Goal: Find specific page/section: Find specific page/section

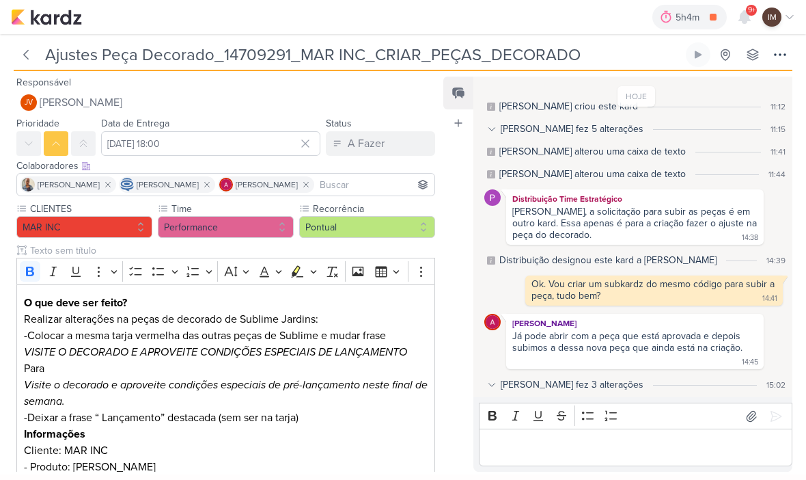
click at [29, 14] on img at bounding box center [46, 17] width 71 height 16
click at [47, 18] on img at bounding box center [46, 17] width 71 height 16
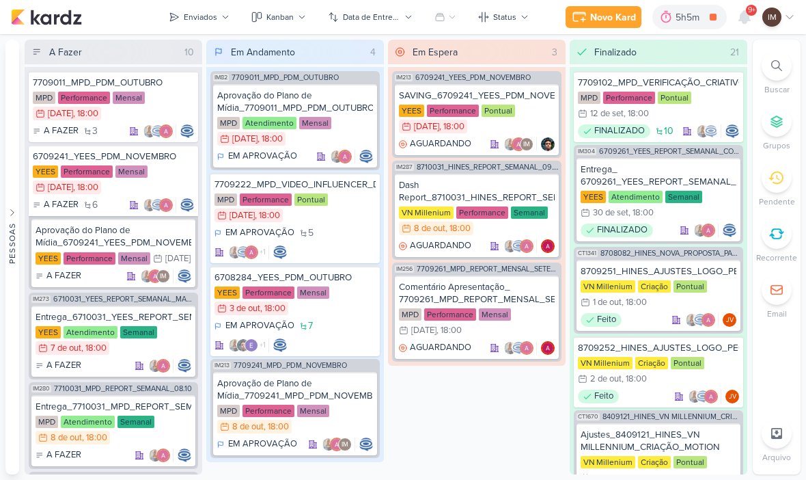
click at [782, 70] on icon at bounding box center [777, 65] width 11 height 11
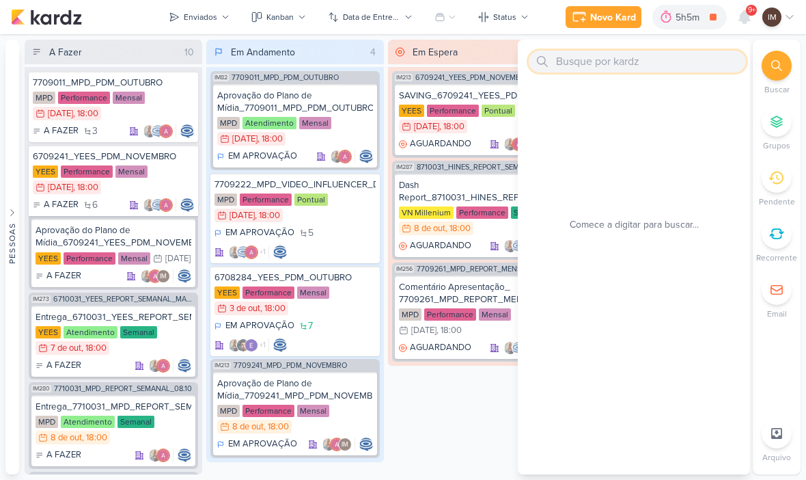
click at [696, 62] on input "text" at bounding box center [637, 62] width 217 height 22
click at [584, 57] on input "text" at bounding box center [637, 62] width 217 height 22
paste input "6709241_YEES_PDM_NOVEMBRO"
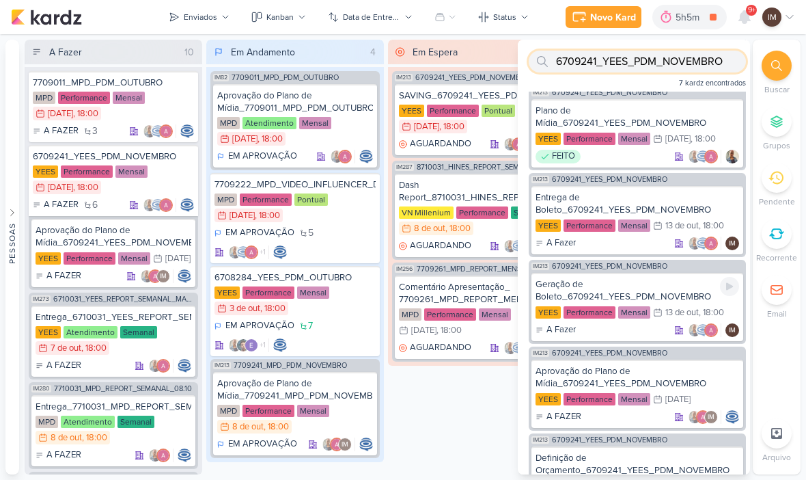
scroll to position [79, 0]
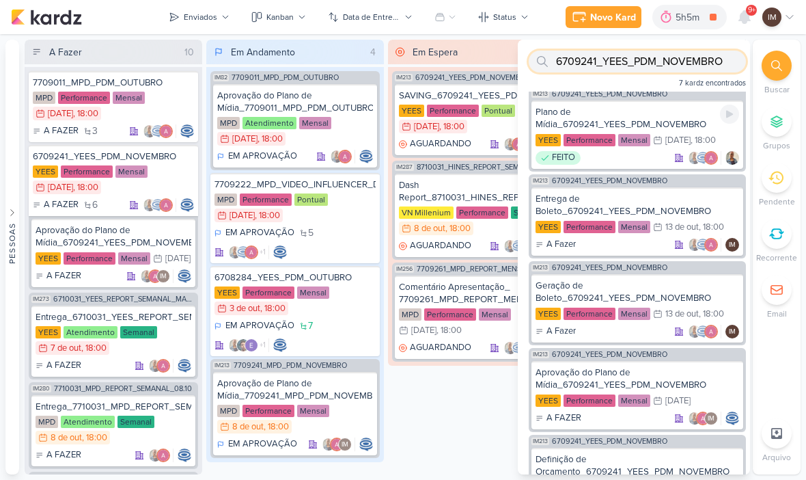
type input "6709241_YEES_PDM_NOVEMBRO"
click at [681, 120] on div "Plano de Mídia_6709241_YEES_PDM_NOVEMBRO" at bounding box center [638, 118] width 204 height 25
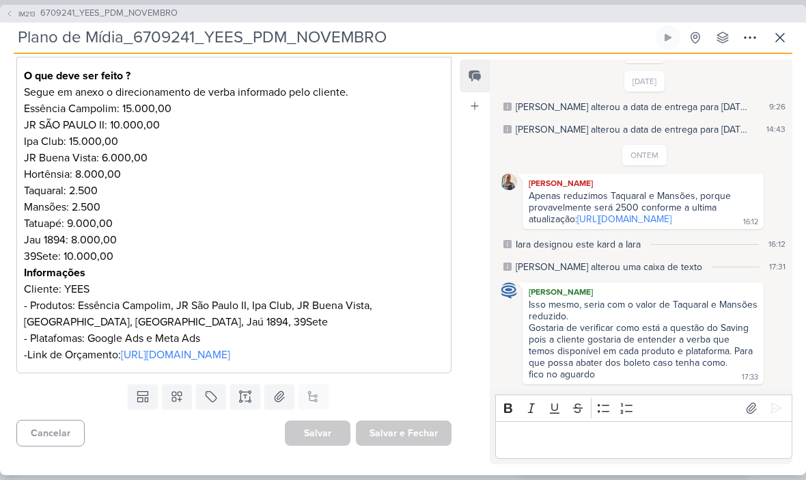
scroll to position [243, 0]
click at [12, 0] on div "IM213 6709241_YEES_PDM_NOVEMBRO Plano de Mídia_6709241_YEES_PDM_NOVEMBRO" at bounding box center [403, 240] width 806 height 480
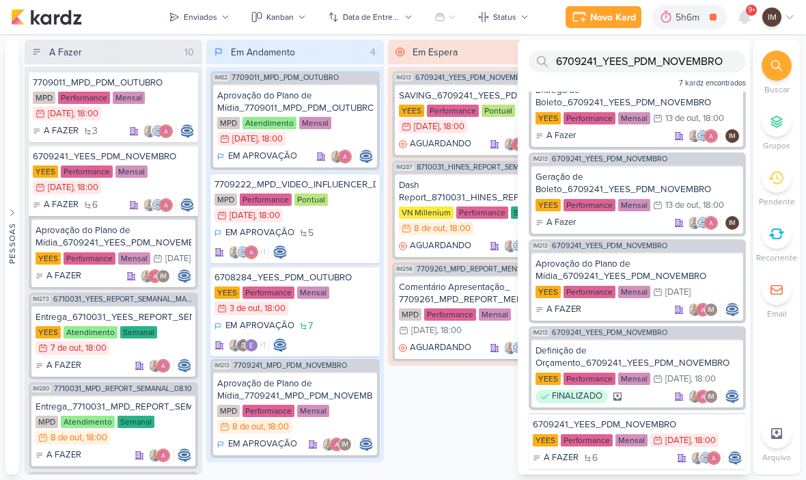
scroll to position [187, 0]
click at [662, 71] on input "6709241_YEES_PDM_NOVEMBRO" at bounding box center [637, 62] width 217 height 22
click at [662, 66] on input "6709241_YEES_PDM_NOVEMBRO" at bounding box center [637, 62] width 217 height 22
click at [662, 65] on input "6709241_YEES_PDM_NOVEMBRO" at bounding box center [637, 62] width 217 height 22
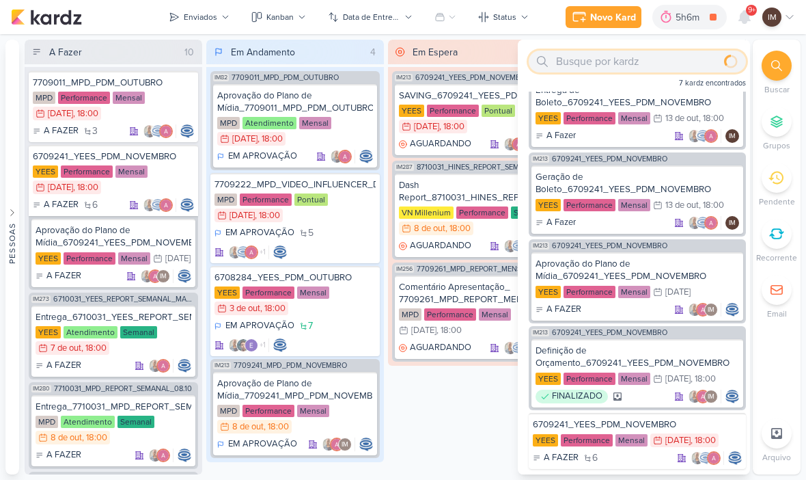
click at [606, 65] on input "text" at bounding box center [637, 62] width 217 height 22
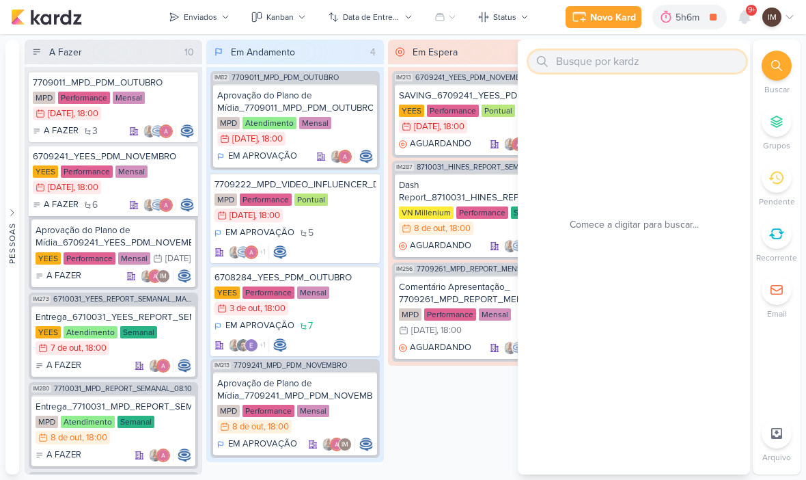
scroll to position [0, 0]
paste input "7409171_MPD_ANDROMEDA_DESDOBRAMENTO_PLANTAS"
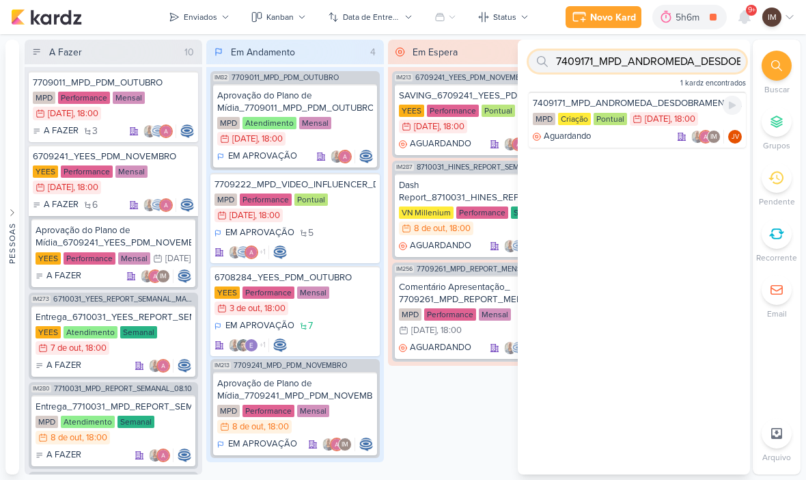
type input "7409171_MPD_ANDROMEDA_DESDOBRAMENTO_PLANTAS"
click at [640, 138] on div "Aguardando IM JV" at bounding box center [637, 137] width 209 height 14
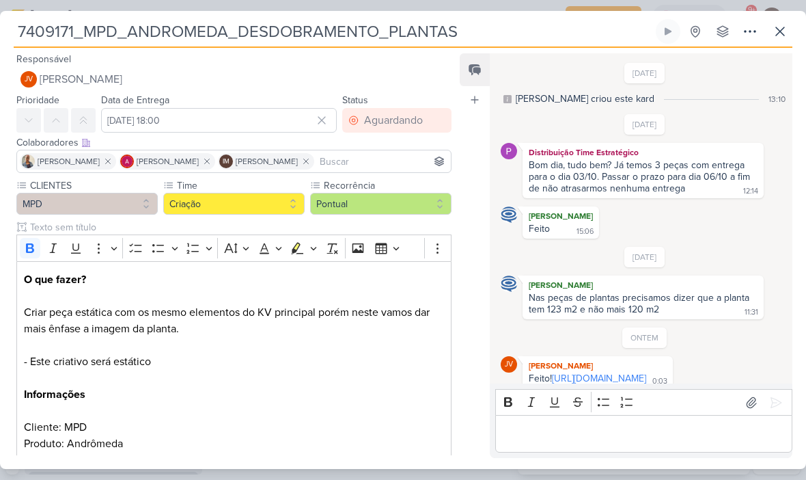
scroll to position [252, 0]
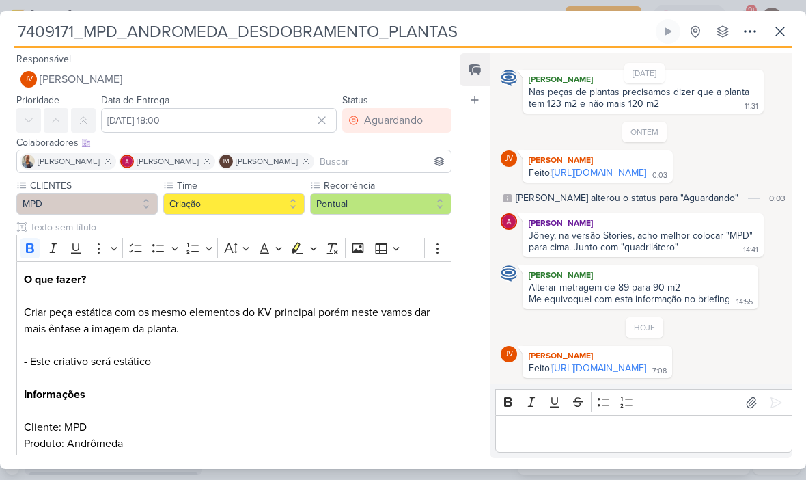
click at [744, 42] on button at bounding box center [750, 31] width 25 height 25
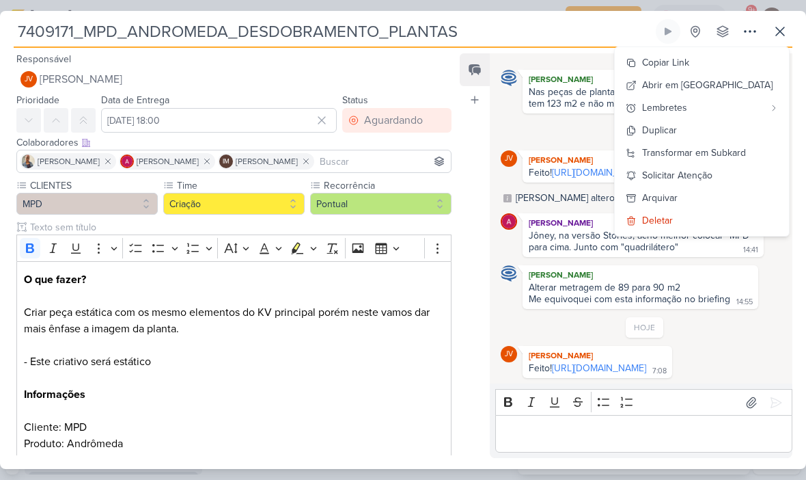
click at [690, 62] on div "Copiar Link" at bounding box center [665, 62] width 47 height 14
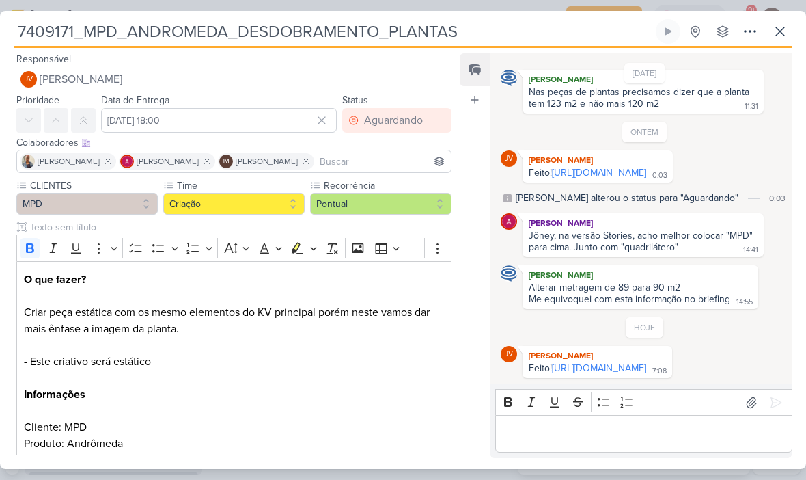
click at [739, 36] on button at bounding box center [750, 31] width 25 height 25
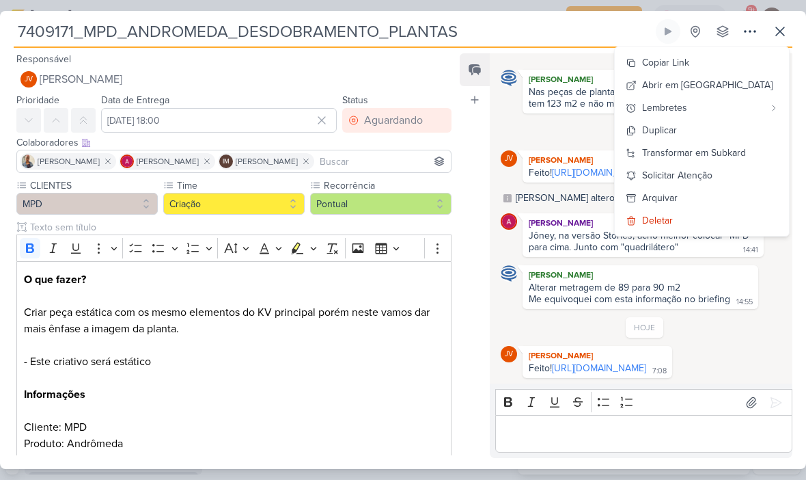
click at [690, 62] on div "Copiar Link" at bounding box center [665, 62] width 47 height 14
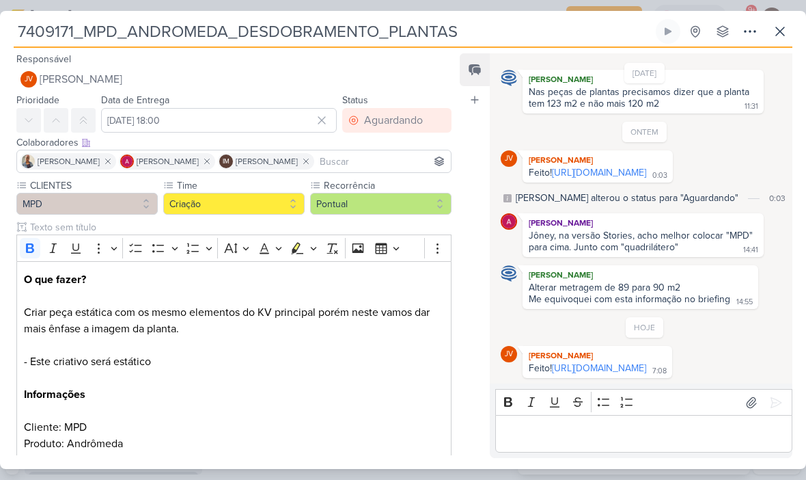
click at [780, 32] on icon at bounding box center [780, 31] width 8 height 8
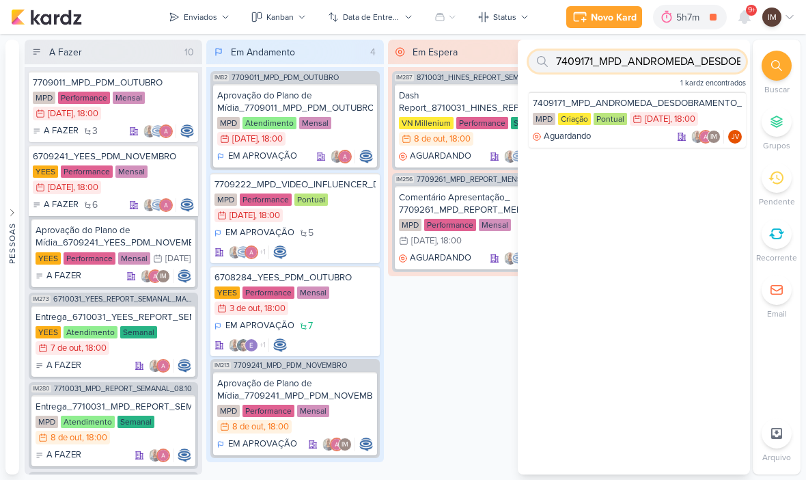
click at [708, 64] on input "7409171_MPD_ANDROMEDA_DESDOBRAMENTO_PLANTAS" at bounding box center [637, 62] width 217 height 22
click at [713, 55] on input "7409171_MPD_ANDROMEDA_DESDOBRAMENTO_PLANTAS" at bounding box center [637, 62] width 217 height 22
click at [709, 53] on input "7409171_MPD_ANDROMEDA_DESDOBRAMENTO_PLANTAS" at bounding box center [637, 62] width 217 height 22
click at [696, 58] on input "7409171_MPD_ANDROMEDA_DESDOBRAMENTO_PLANTAS" at bounding box center [637, 62] width 217 height 22
click at [640, 70] on input "text" at bounding box center [637, 62] width 217 height 22
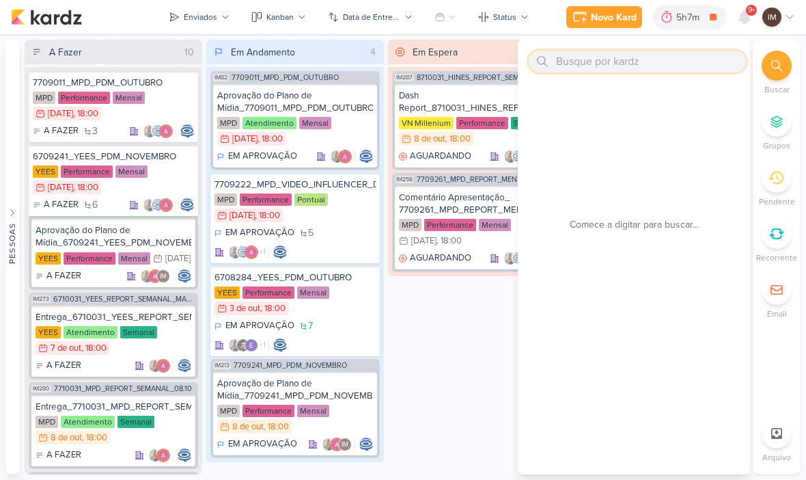
click at [599, 64] on input "text" at bounding box center [637, 62] width 217 height 22
paste input "7409172_MPD_ANDROMEDA_DESDOBRAMENTO_INSTITUCIONAL_LOCALIZAÇÃO"
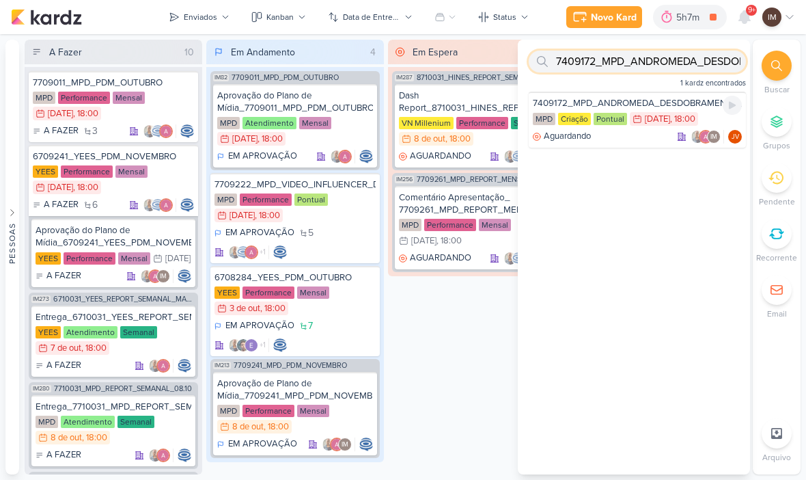
type input "7409172_MPD_ANDROMEDA_DESDOBRAMENTO_INSTITUCIONAL_LOCALIZAÇÃO"
click at [621, 132] on div "Aguardando IM JV" at bounding box center [637, 137] width 209 height 14
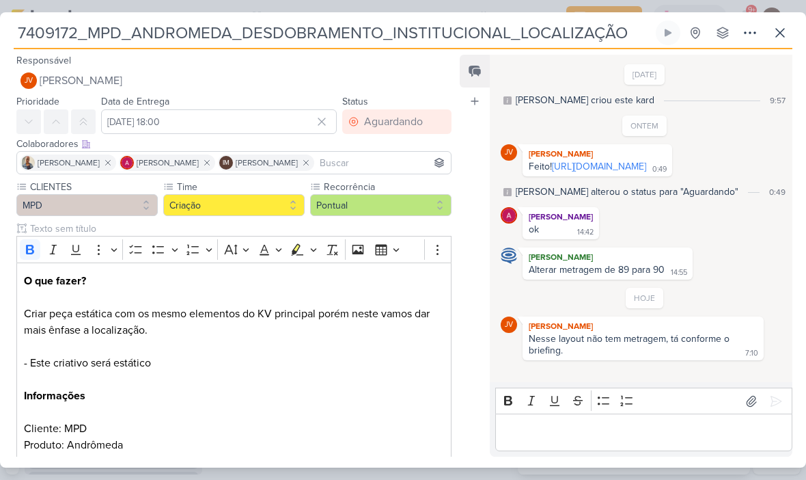
scroll to position [4, 0]
click at [749, 31] on icon at bounding box center [750, 33] width 16 height 16
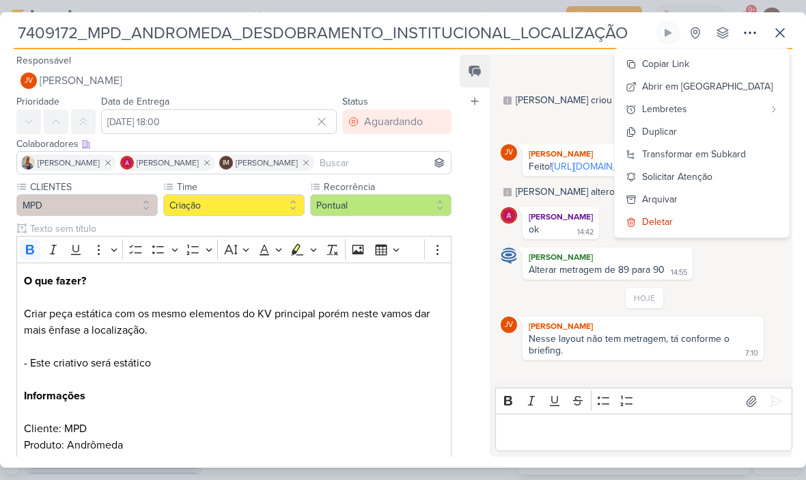
click at [738, 59] on button "Copiar Link" at bounding box center [702, 64] width 174 height 23
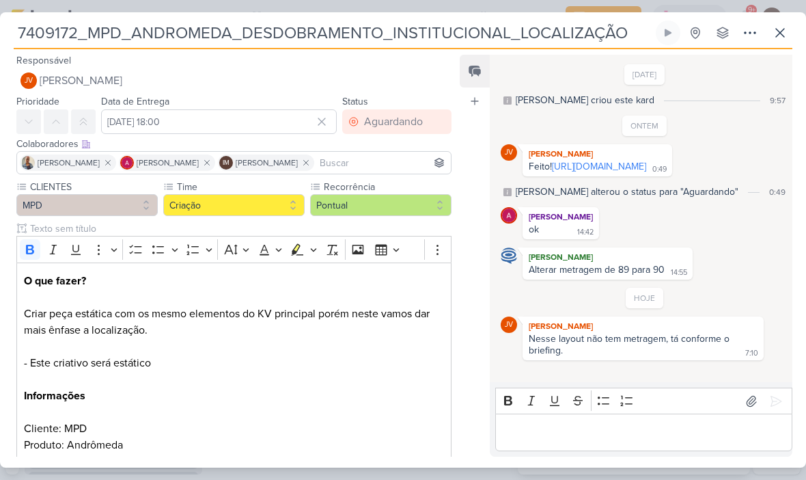
click at [776, 22] on button at bounding box center [780, 33] width 25 height 25
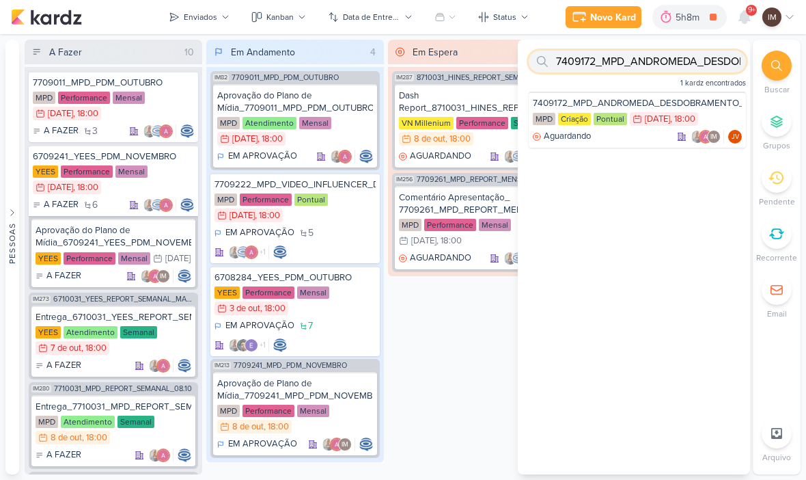
click at [699, 69] on input "7409172_MPD_ANDROMEDA_DESDOBRAMENTO_INSTITUCIONAL_LOCALIZAÇÃO" at bounding box center [637, 62] width 217 height 22
click at [703, 66] on input "7409172_MPD_ANDROMEDA_DESDOBRAMENTO_INSTITUCIONAL_LOCALIZAÇÃO" at bounding box center [637, 62] width 217 height 22
click at [705, 61] on input "7409172_MPD_ANDROMEDA_DESDOBRAMENTO_INSTITUCIONAL_LOCALIZAÇÃO" at bounding box center [637, 62] width 217 height 22
click at [657, 67] on input "text" at bounding box center [637, 62] width 217 height 22
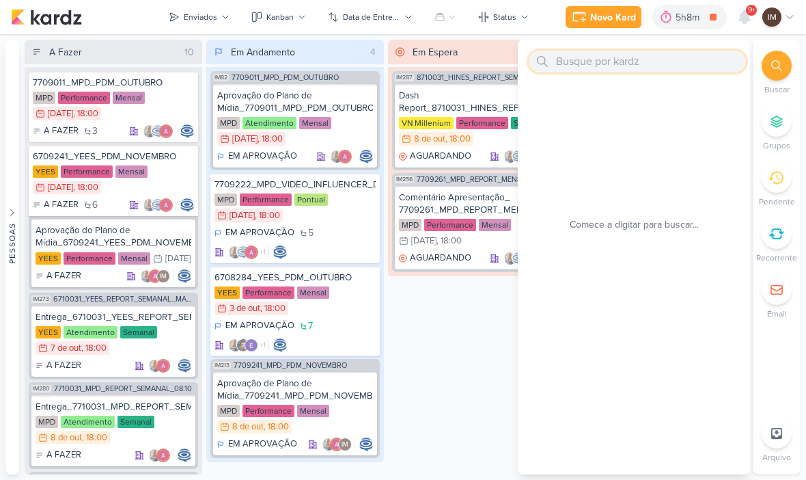
click at [588, 64] on input "text" at bounding box center [637, 62] width 217 height 22
paste input "6310011_YEES_SITE_AJUSTE_FOOTER"
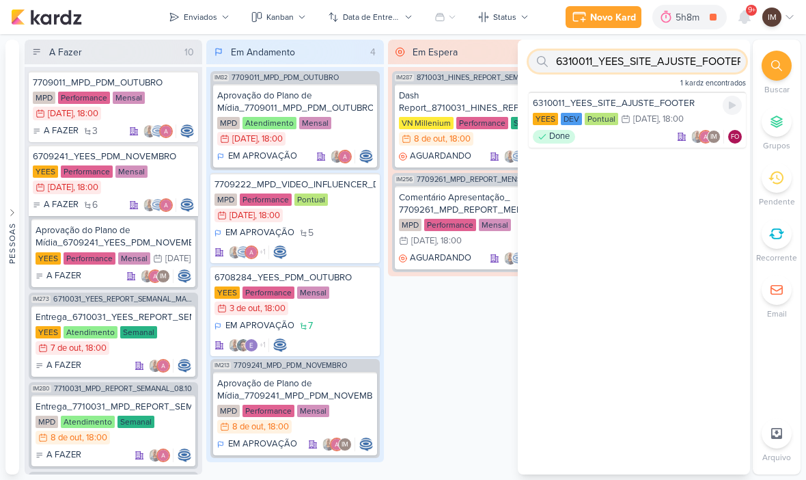
type input "6310011_YEES_SITE_AJUSTE_FOOTER"
click at [651, 120] on div "[DATE]" at bounding box center [646, 119] width 25 height 9
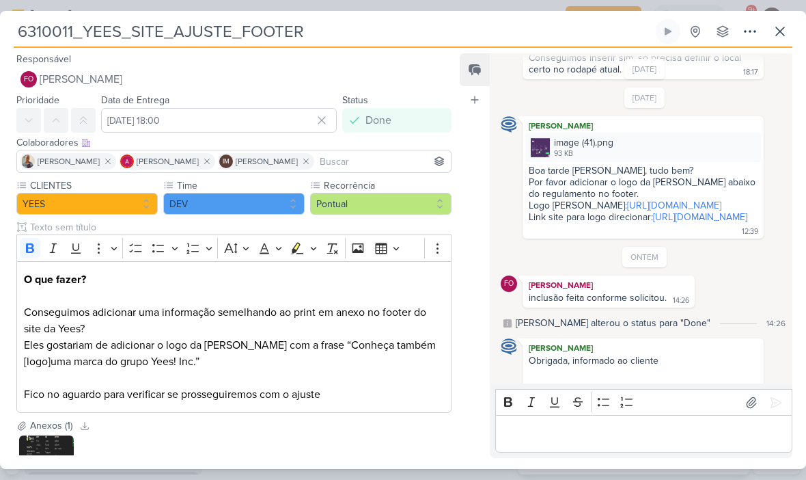
scroll to position [78, 0]
click at [653, 223] on link "https://www.milanreis.com.br/" at bounding box center [700, 218] width 94 height 12
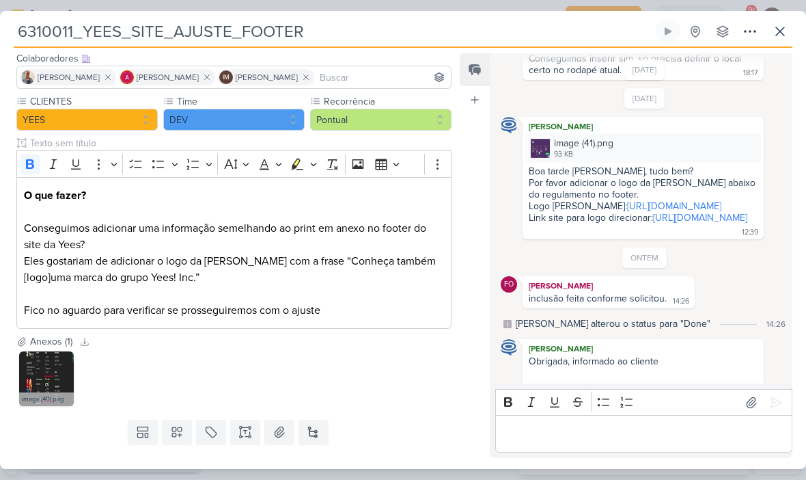
scroll to position [85, 0]
click at [53, 388] on img at bounding box center [46, 378] width 55 height 55
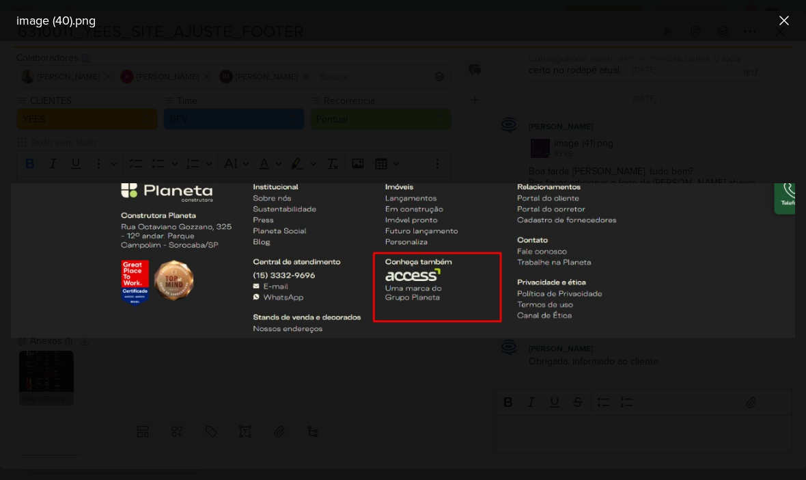
click at [517, 105] on div at bounding box center [403, 260] width 806 height 439
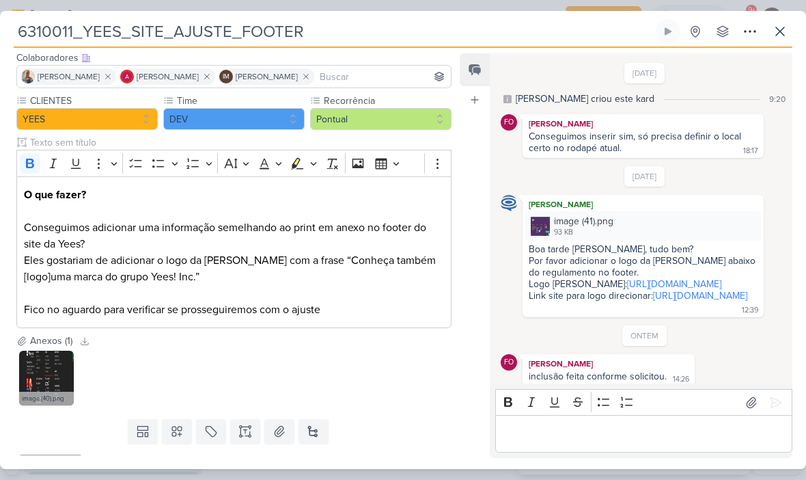
scroll to position [0, 0]
click at [627, 290] on link "https://drive.google.com/file/d/1JTCqJAxmm3PwL9SrMzp-H7M9QbkWIDoh/view?usp=shar…" at bounding box center [674, 284] width 94 height 12
click at [635, 225] on div "image (41).png 93 KB" at bounding box center [644, 225] width 236 height 29
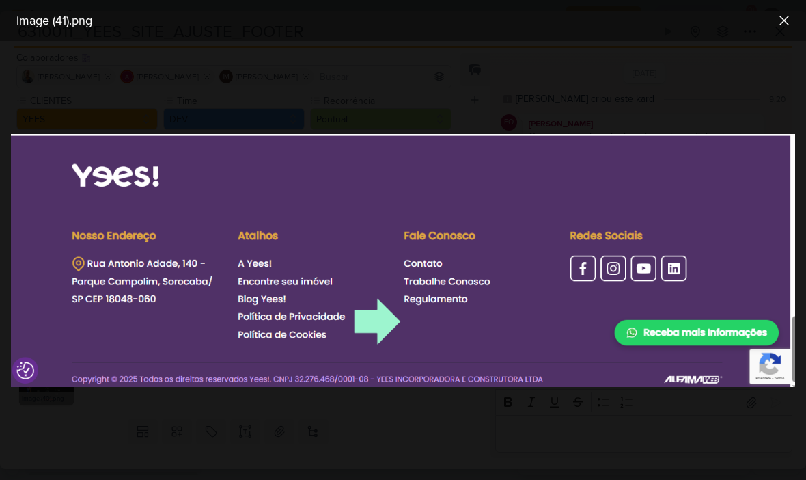
click at [782, 10] on button at bounding box center [785, 21] width 22 height 22
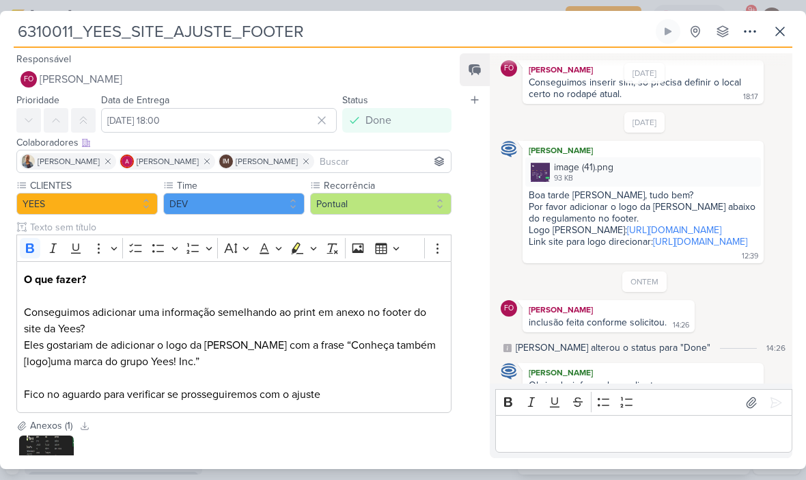
scroll to position [53, 0]
click at [773, 32] on icon at bounding box center [780, 31] width 16 height 16
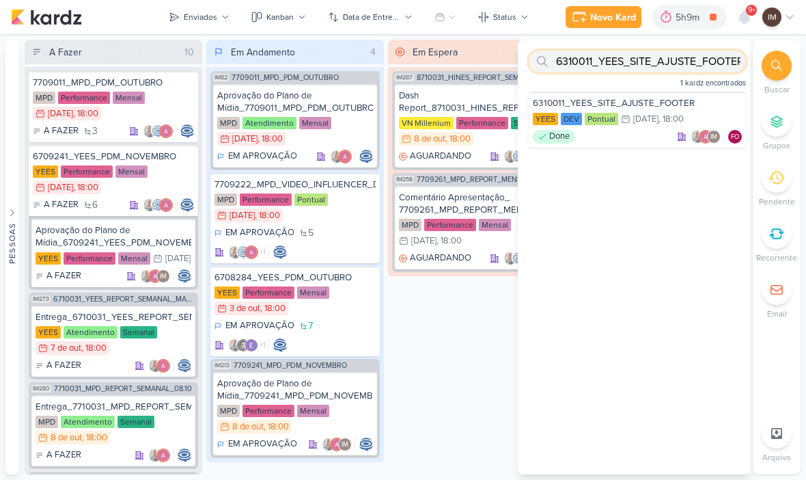
click at [703, 68] on input "6310011_YEES_SITE_AJUSTE_FOOTER" at bounding box center [637, 62] width 217 height 22
click at [708, 65] on input "6310011_YEES_SITE_AJUSTE_FOOTER" at bounding box center [637, 62] width 217 height 22
click at [709, 71] on input "6310011_YEES_SITE_AJUSTE_FOOTER" at bounding box center [637, 62] width 217 height 22
click at [634, 63] on input "text" at bounding box center [637, 62] width 217 height 22
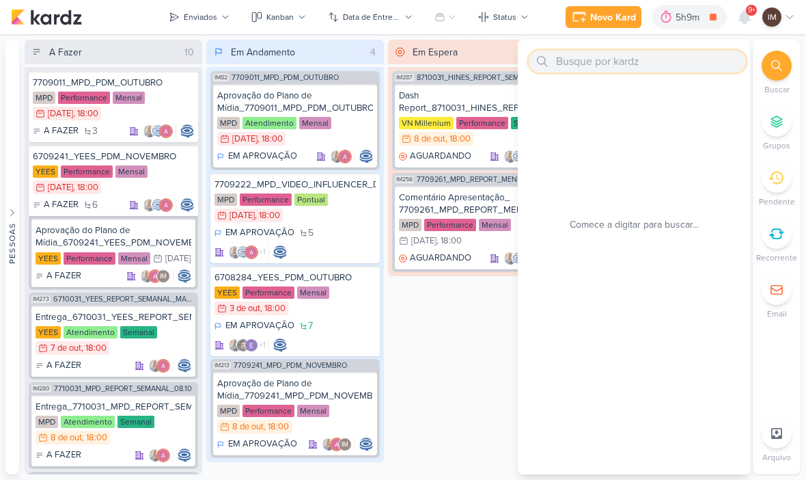
click at [572, 59] on input "text" at bounding box center [637, 62] width 217 height 22
paste input "8710021_HINES_PDM_NOVEMBRO_DEZEMBRO"
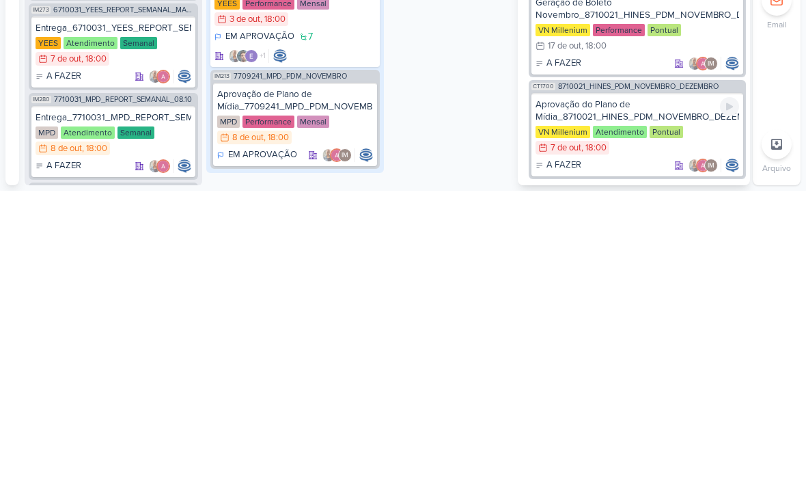
scroll to position [1, 0]
type input "8710021_HINES_PDM_NOVEMBRO_DEZEMBRO"
click at [714, 415] on div "VN Millenium Atendimento Pontual 7/10 7 de out , 18:00" at bounding box center [638, 430] width 204 height 30
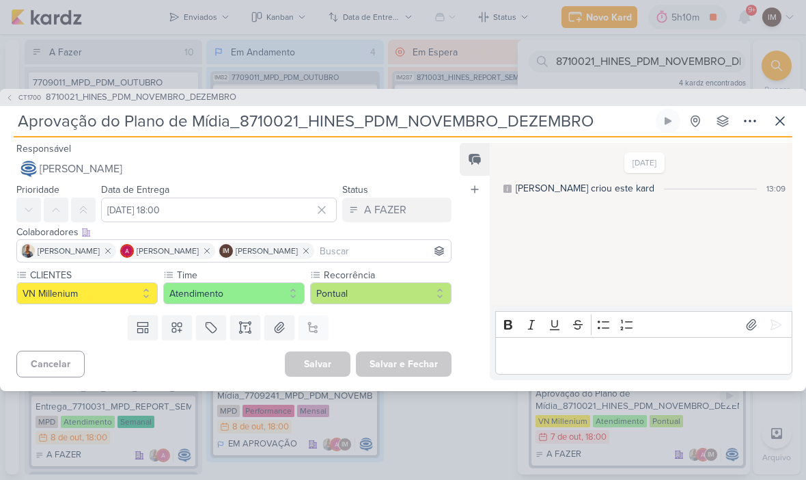
click at [778, 121] on icon at bounding box center [780, 121] width 16 height 16
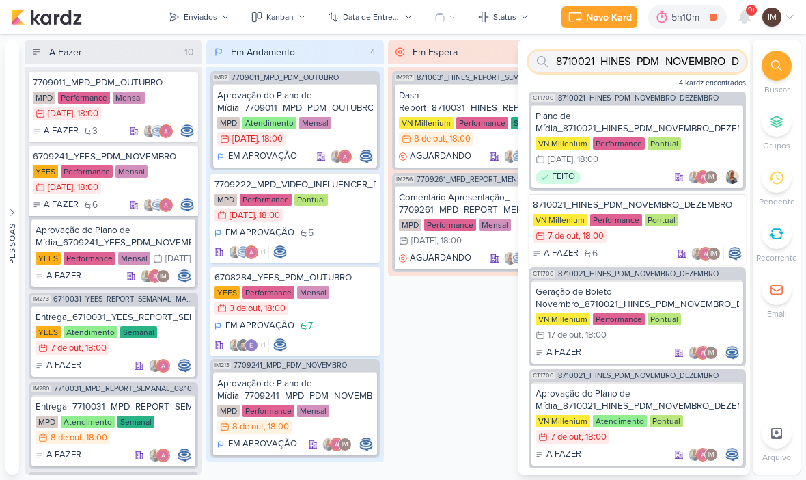
click at [670, 60] on input "8710021_HINES_PDM_NOVEMBRO_DEZEMBRO" at bounding box center [637, 62] width 217 height 22
click at [675, 60] on input "8710021_HINES_PDM_NOVEMBRO_DEZEMBRO" at bounding box center [637, 62] width 217 height 22
click at [710, 67] on input "8710021_HINES_PDM_NOVEMBRO_DEZEMBRO" at bounding box center [637, 62] width 217 height 22
click at [705, 66] on input "8710021_HINES_PDM_NOVEMBRO_DEZEMBRO" at bounding box center [637, 62] width 217 height 22
click at [619, 62] on input "text" at bounding box center [637, 62] width 217 height 22
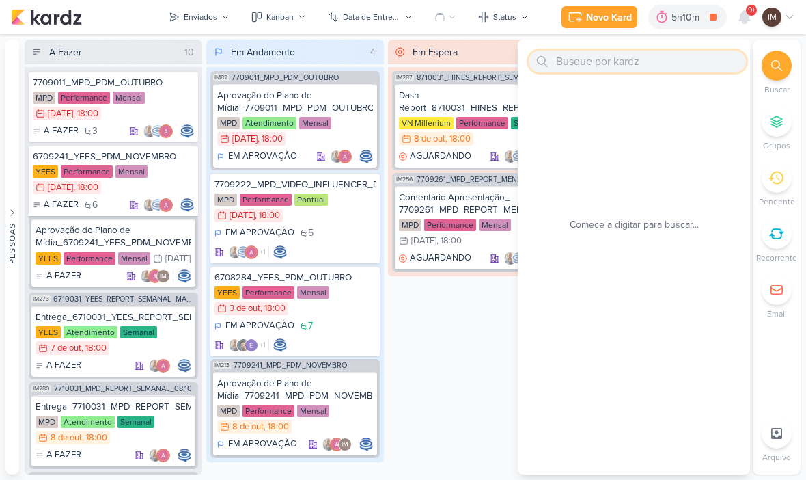
click at [569, 59] on input "text" at bounding box center [637, 62] width 217 height 22
paste input "14710021_MAR INC_PDM_NOVEMBRO"
type input "14710021_MAR INC_PDM_NOVEMBRO"
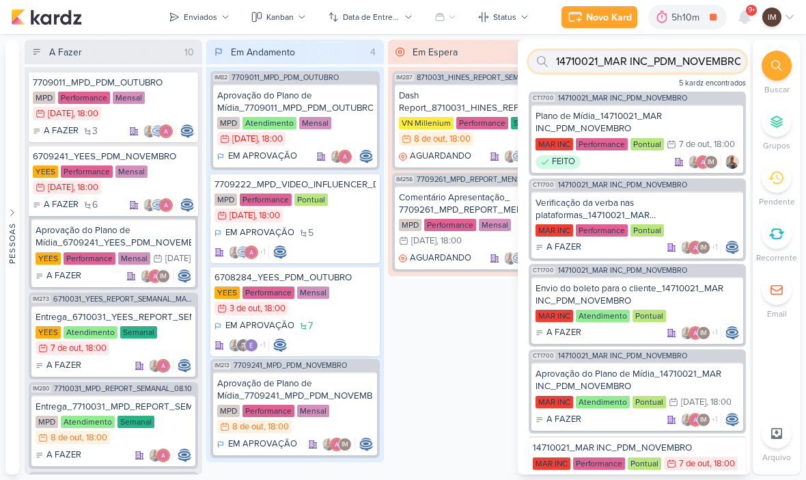
click at [675, 61] on input "14710021_MAR INC_PDM_NOVEMBRO" at bounding box center [637, 62] width 217 height 22
click at [677, 57] on input "14710021_MAR INC_PDM_NOVEMBRO" at bounding box center [637, 62] width 217 height 22
click at [677, 61] on input "14710021_MAR INC_PDM_NOVEMBRO" at bounding box center [637, 62] width 217 height 22
click at [686, 70] on input "14710021_MAR INC_PDM_NOVEMBRO" at bounding box center [637, 62] width 217 height 22
click at [619, 59] on input "text" at bounding box center [637, 62] width 217 height 22
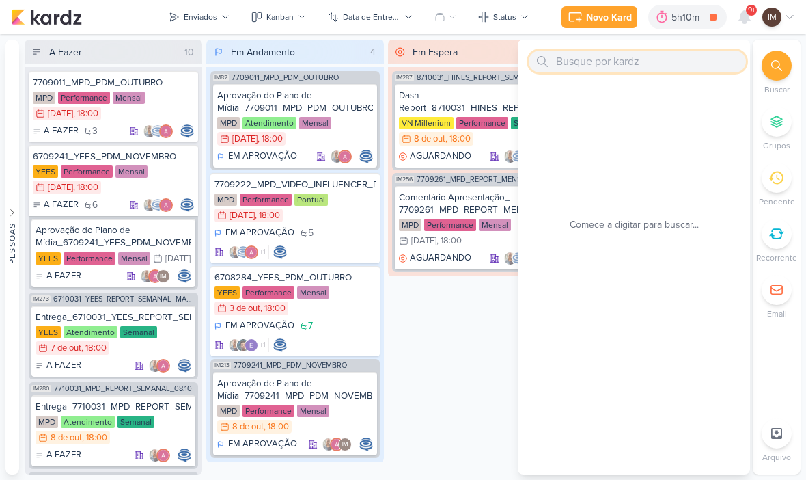
paste input "8710022_HINES_VN MILLENNIUM_AVERIGUAÇÃO_TERMOS_GOOGLE ADS"
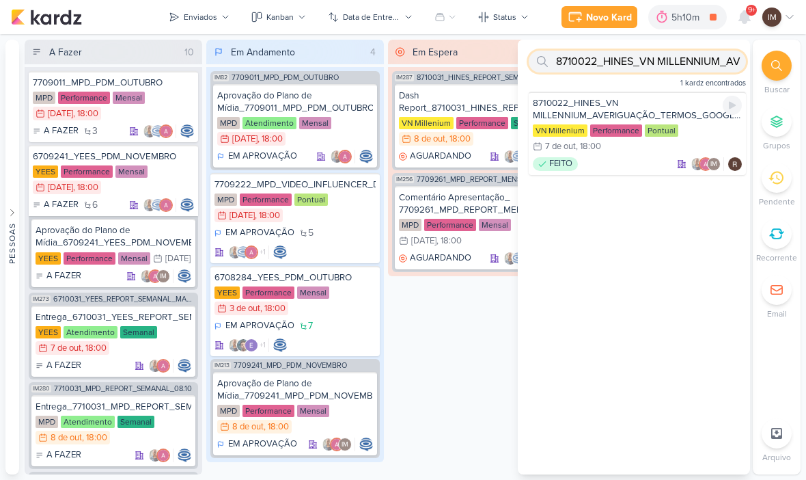
type input "8710022_HINES_VN MILLENNIUM_AVERIGUAÇÃO_TERMOS_GOOGLE ADS"
click at [630, 148] on div "VN Millenium Performance Pontual 7/10 7 de out , 18:00" at bounding box center [637, 139] width 209 height 30
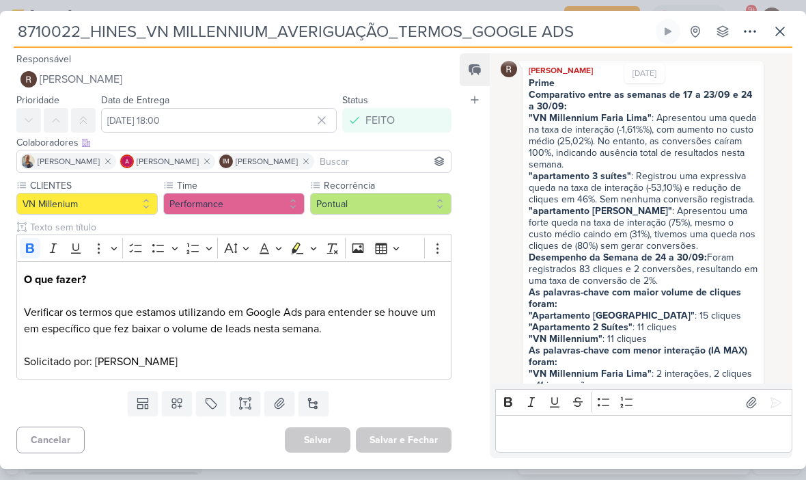
scroll to position [77, 0]
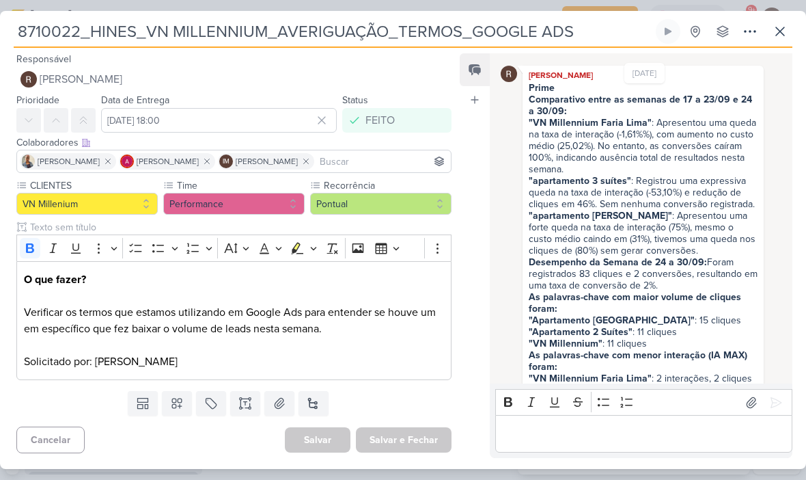
click at [775, 33] on icon at bounding box center [780, 31] width 16 height 16
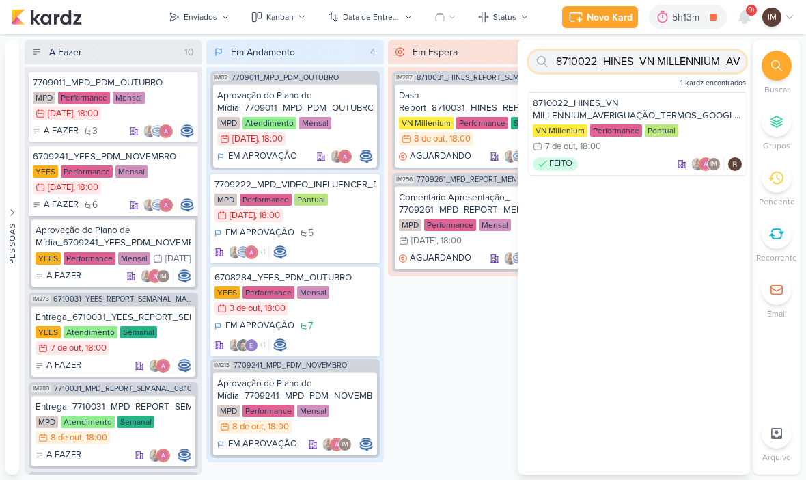
click at [705, 59] on input "8710022_HINES_VN MILLENNIUM_AVERIGUAÇÃO_TERMOS_GOOGLE ADS" at bounding box center [637, 62] width 217 height 22
click at [698, 60] on input "8710022_HINES_VN MILLENNIUM_AVERIGUAÇÃO_TERMOS_GOOGLE ADS" at bounding box center [637, 62] width 217 height 22
click at [699, 62] on input "8710022_HINES_VN MILLENNIUM_AVERIGUAÇÃO_TERMOS_GOOGLE ADS" at bounding box center [637, 62] width 217 height 22
click at [642, 59] on input "8710022_HINES_VN MILLENNIUM_AVERIGUAÇÃO_TERMOS_GOOGLE ADS" at bounding box center [637, 62] width 217 height 22
click at [658, 70] on input "text" at bounding box center [637, 62] width 217 height 22
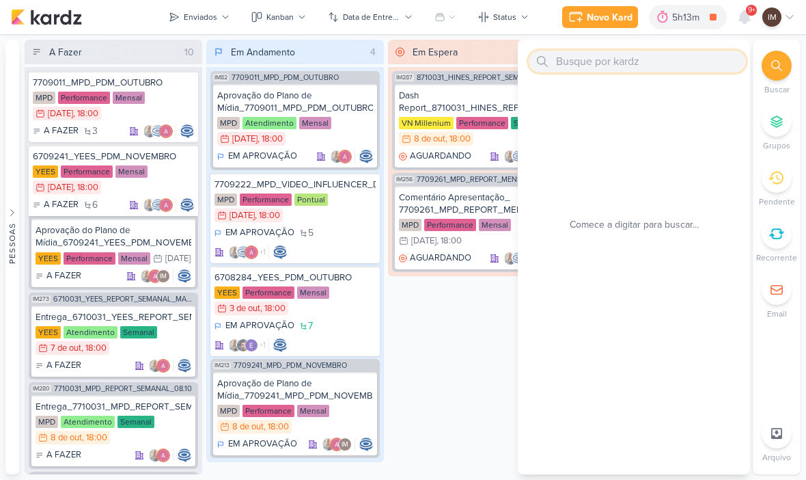
click at [614, 57] on input "text" at bounding box center [637, 62] width 217 height 22
paste input "[PHONE_NUMBER]_YEES_WHATSAPP_RETOMAR_CAMPANHA"
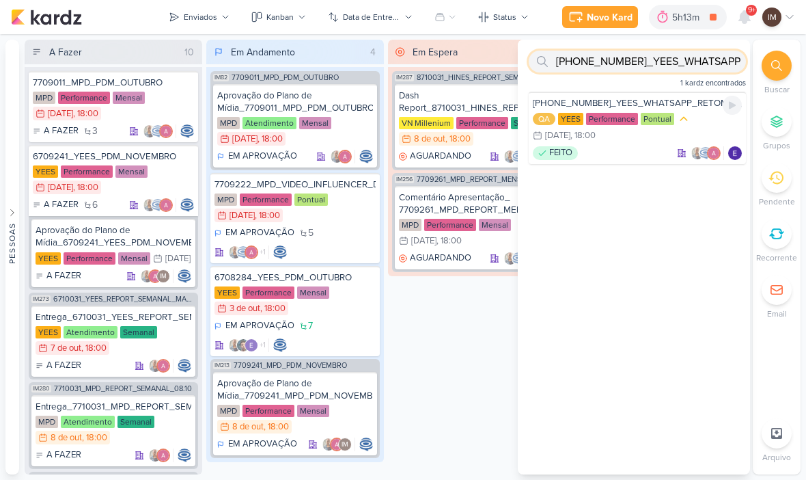
type input "[PHONE_NUMBER]_YEES_WHATSAPP_RETOMAR_CAMPANHA"
click at [633, 159] on div "FEITO" at bounding box center [637, 153] width 209 height 14
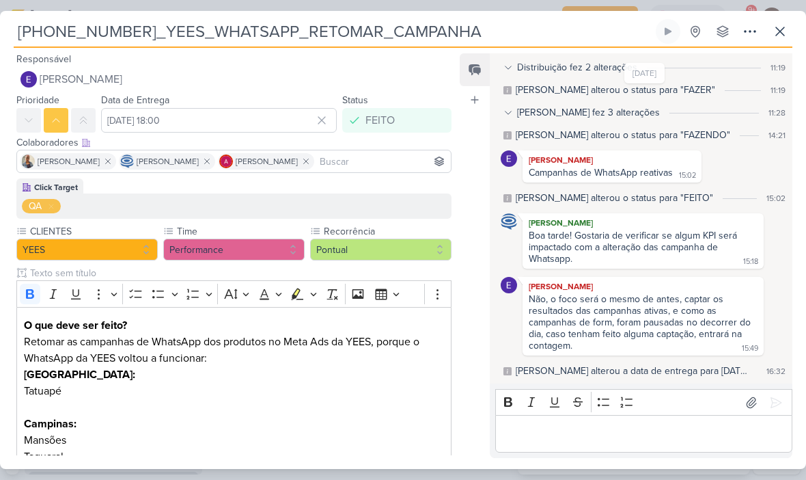
scroll to position [54, 0]
click at [778, 31] on icon at bounding box center [780, 31] width 16 height 16
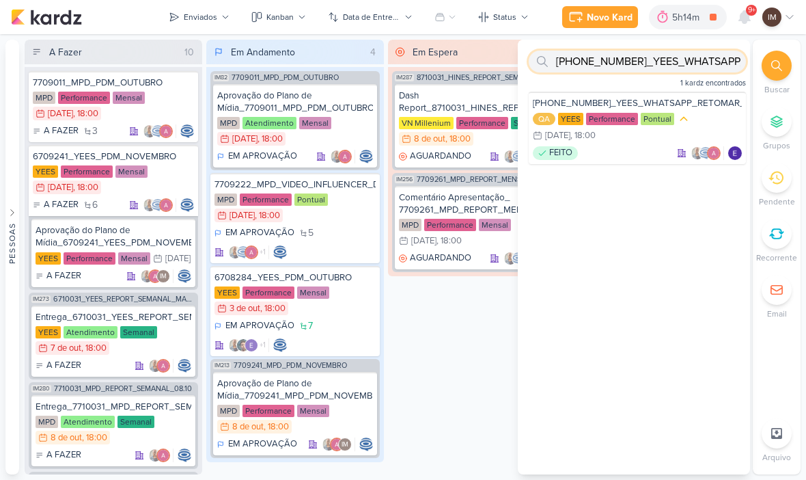
click at [707, 66] on input "[PHONE_NUMBER]_YEES_WHATSAPP_RETOMAR_CAMPANHA" at bounding box center [637, 62] width 217 height 22
click at [713, 67] on input "[PHONE_NUMBER]_YEES_WHATSAPP_RETOMAR_CAMPANHA" at bounding box center [637, 62] width 217 height 22
click at [713, 65] on input "[PHONE_NUMBER]_YEES_WHATSAPP_RETOMAR_CAMPANHA" at bounding box center [637, 62] width 217 height 22
click at [656, 66] on input "text" at bounding box center [637, 62] width 217 height 22
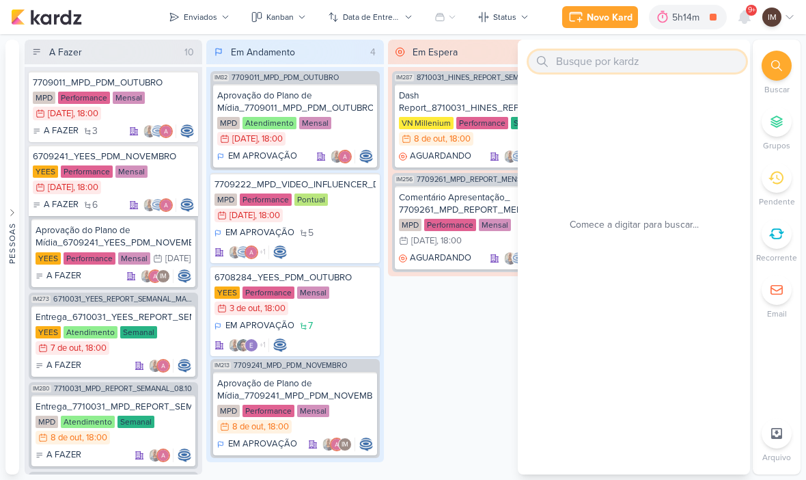
click at [573, 62] on input "text" at bounding box center [637, 62] width 217 height 22
paste input "6310061_YEES_ATUALIZAR_EVOLUÇÃO_DE_OBRAS_SETEMBRO"
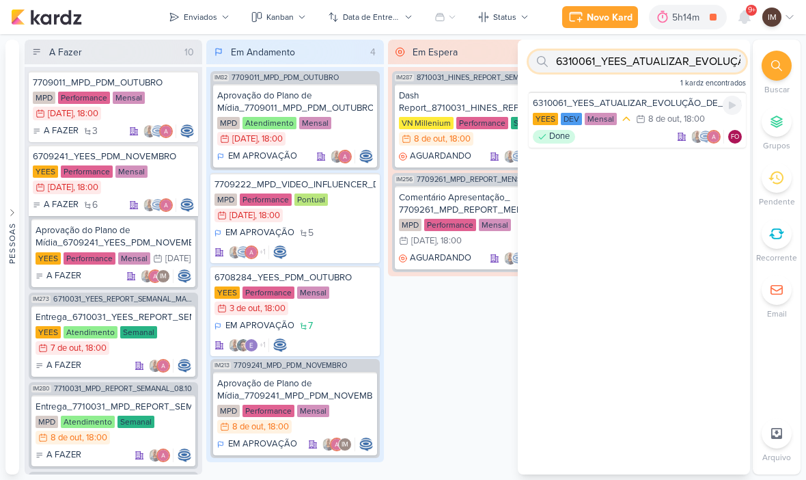
type input "6310061_YEES_ATUALIZAR_EVOLUÇÃO_DE_OBRAS_SETEMBRO"
click at [631, 140] on div "Done FO" at bounding box center [637, 137] width 209 height 14
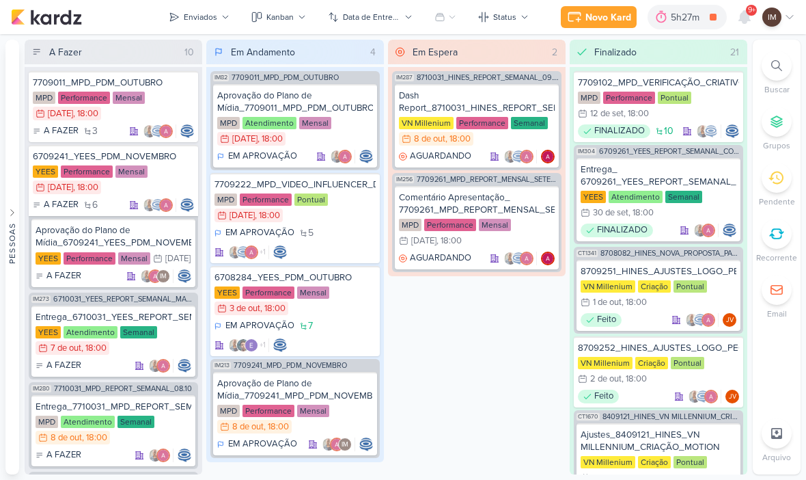
click at [780, 76] on div at bounding box center [777, 66] width 30 height 30
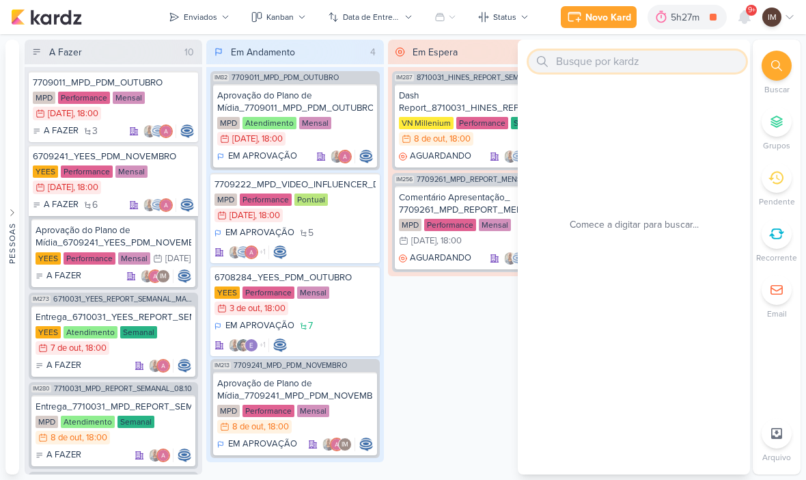
click at [647, 62] on input "text" at bounding box center [637, 62] width 217 height 22
click at [573, 59] on input "text" at bounding box center [637, 62] width 217 height 22
paste input "6310062_YEES_RETIRAR_POUP-UP_SITE_SEU_DINHEIRO_VALE_MAIS"
type input "6310062_YEES_RETIRAR_POUP-"
click at [585, 70] on input "text" at bounding box center [637, 62] width 217 height 22
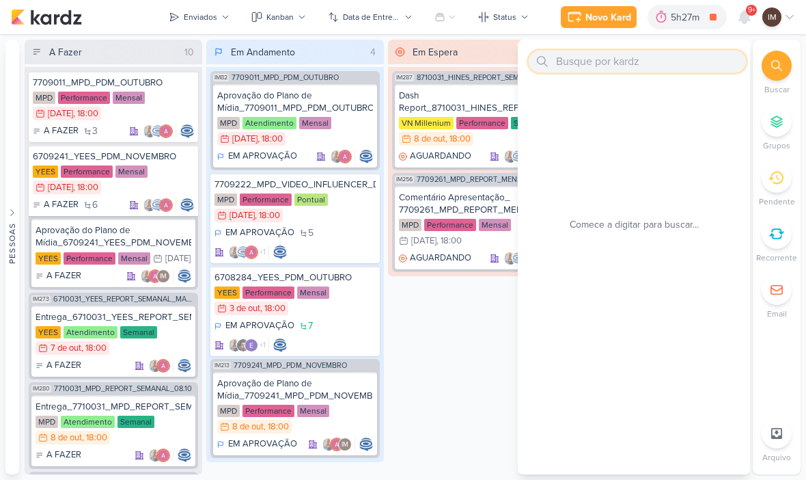
click at [594, 59] on input "text" at bounding box center [637, 62] width 217 height 22
click at [570, 51] on input "text" at bounding box center [637, 62] width 217 height 22
paste input "6310062_YEES_RETIRAR_POUP-UP_SITE_SEU_DINHEIRO_VALE_MAIS"
click at [588, 65] on input "6310062_YEES_RETIRAR_POUP-UP_SITE_SEU_DINHEIRO_VALE_MAIS" at bounding box center [637, 62] width 217 height 22
click at [585, 60] on input "6310062_YEES_RETIRAR_POUP-UP_SITE_SEU_DINHEIRO_VALE_MAIS" at bounding box center [637, 62] width 217 height 22
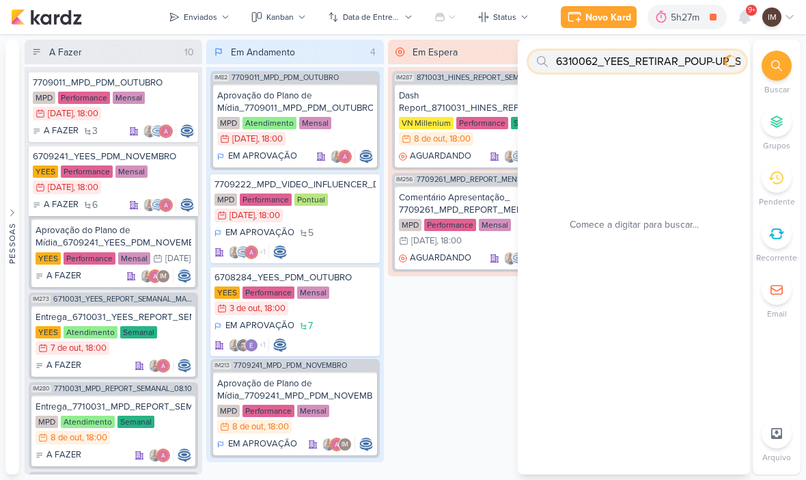
click at [586, 58] on input "6310062_YEES_RETIRAR_POUP-UP_SITE_SEU_DINHEIRO_VALE_MAIS" at bounding box center [637, 62] width 217 height 22
click at [621, 65] on input "6310062_YEES_RETIRAR_POUP-UP_" at bounding box center [637, 62] width 217 height 22
click at [621, 64] on input "6310062_YEES_RETIRAR_POUP-UP_" at bounding box center [637, 62] width 217 height 22
type input "6310062"
click at [660, 62] on input "6310062" at bounding box center [637, 62] width 217 height 22
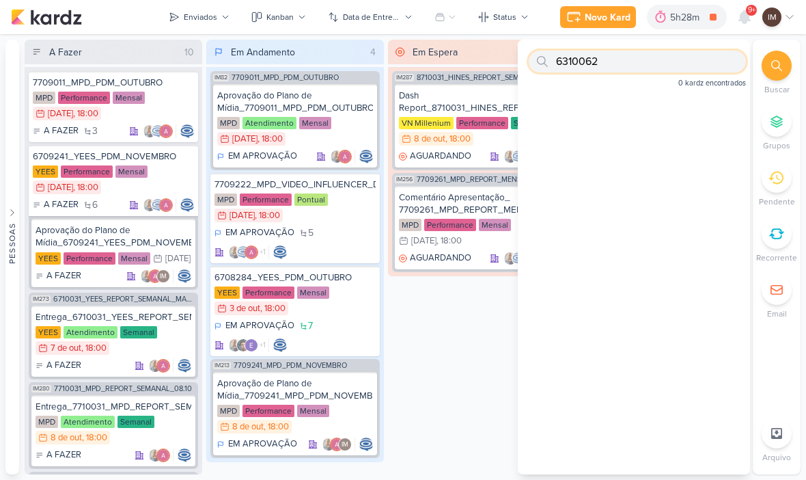
click at [660, 62] on input "6310062" at bounding box center [637, 62] width 217 height 22
click at [660, 59] on input "6310062" at bounding box center [637, 62] width 217 height 22
click at [580, 61] on input "text" at bounding box center [637, 62] width 217 height 22
click at [577, 66] on input "text" at bounding box center [637, 62] width 217 height 22
paste input "6310063_YEES_SITE_RETOMAR_BOTÃO_WHATSAPP"
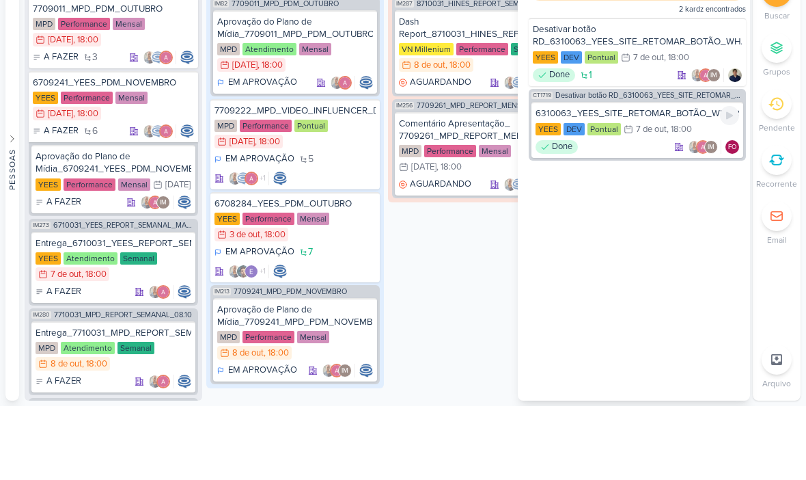
type input "6310063_YEES_SITE_RETOMAR_BOTÃO_WHATSAPP"
click at [670, 176] on div "6310063_YEES_SITE_RETOMAR_BOTÃO_WHATSAPP [GEOGRAPHIC_DATA] DEV Pontual 7/10 [DA…" at bounding box center [638, 204] width 212 height 56
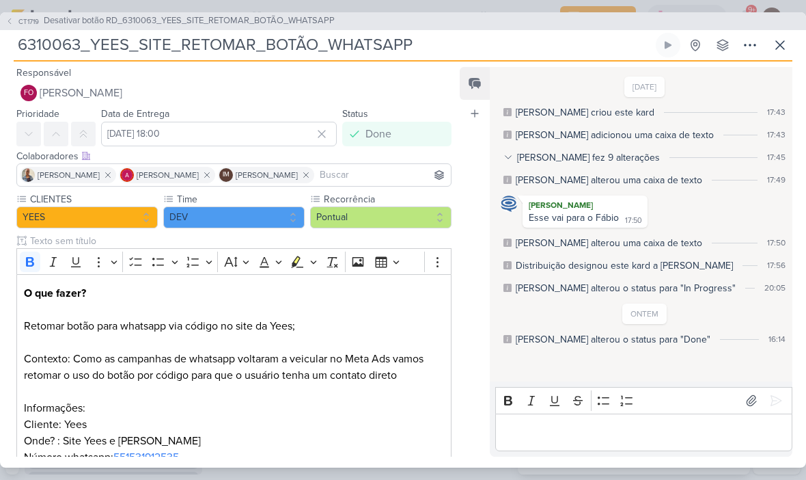
click at [775, 37] on icon at bounding box center [780, 45] width 16 height 16
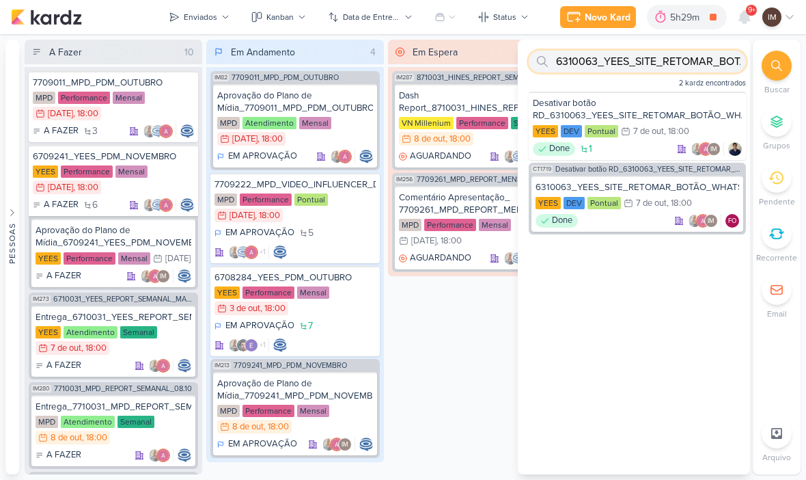
click at [698, 66] on input "6310063_YEES_SITE_RETOMAR_BOTÃO_WHATSAPP" at bounding box center [637, 62] width 217 height 22
click at [701, 61] on input "6310063_YEES_SITE_RETOMAR_BOTÃO_WHATSAPP" at bounding box center [637, 62] width 217 height 22
click at [699, 64] on input "6310063_YEES_SITE_RETOMAR_BOTÃO_WHATSAPP" at bounding box center [637, 62] width 217 height 22
click at [703, 62] on input "6310063_YEES_SITE_RETOMAR_BOTÃO_WHATSAPP" at bounding box center [637, 62] width 217 height 22
click at [619, 55] on input "6310063_YEES_SITE_RETOMAR_BOTÃO_WHATSAPP" at bounding box center [637, 62] width 217 height 22
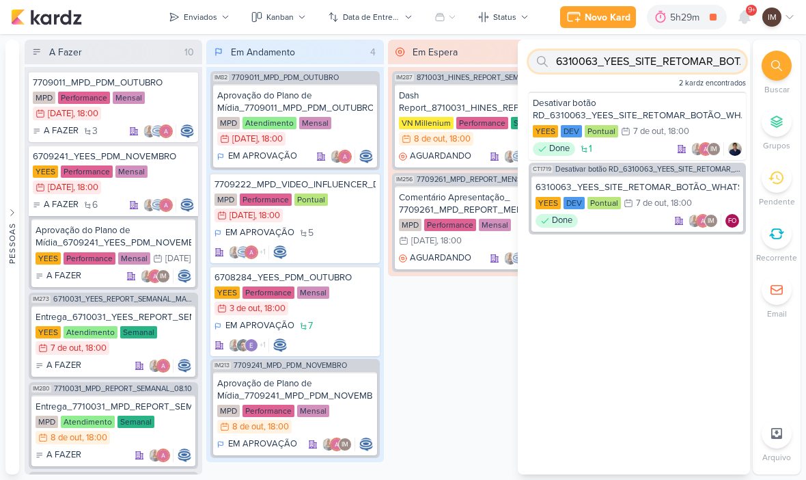
click at [623, 60] on input "6310063_YEES_SITE_RETOMAR_BOTÃO_WHATSAPP" at bounding box center [637, 62] width 217 height 22
click at [628, 57] on input "6310063_YEES_SITE_RETOMAR_BOTÃO_WHATSAPP" at bounding box center [637, 62] width 217 height 22
click at [653, 58] on input "text" at bounding box center [637, 62] width 217 height 22
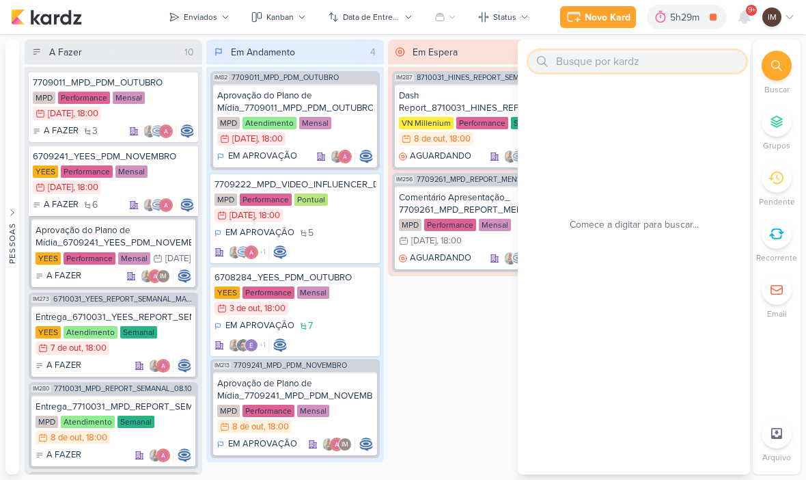
click at [581, 66] on input "text" at bounding box center [637, 62] width 217 height 22
paste input "6710071_YEES_TATUAPÉ_SUBIR_PEÇAS_PERFORMANCE"
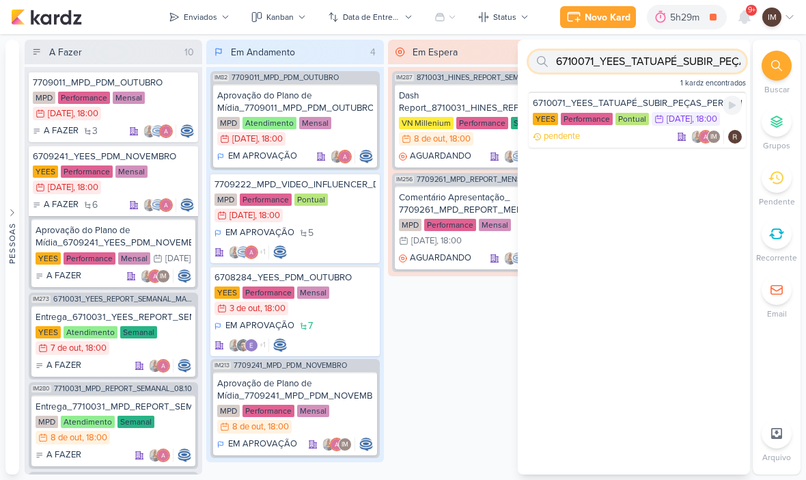
type input "6710071_YEES_TATUAPÉ_SUBIR_PEÇAS_PERFORMANCE"
click at [638, 133] on div "pendente IM" at bounding box center [637, 137] width 209 height 14
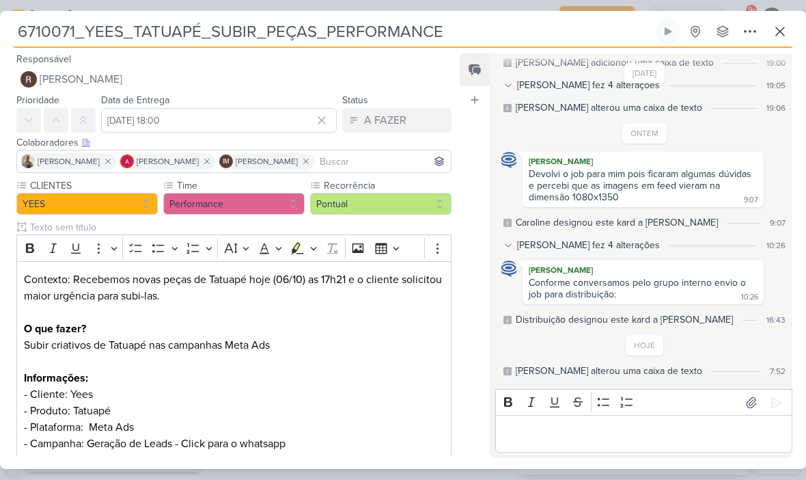
scroll to position [59, 0]
click at [785, 32] on icon at bounding box center [780, 31] width 16 height 16
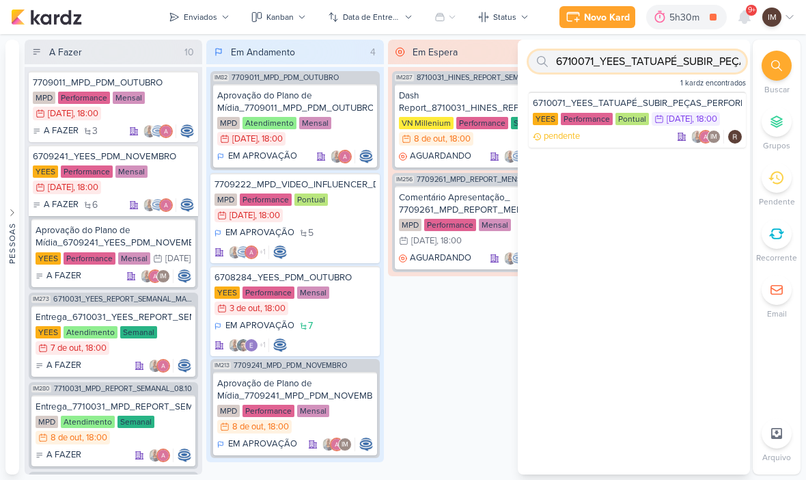
click at [690, 58] on input "6710071_YEES_TATUAPÉ_SUBIR_PEÇAS_PERFORMANCE" at bounding box center [637, 62] width 217 height 22
click at [693, 61] on input "6710071_YEES_TATUAPÉ_SUBIR_PEÇAS_PERFORMANCE" at bounding box center [637, 62] width 217 height 22
click at [694, 61] on input "6710071_YEES_TATUAPÉ_SUBIR_PEÇAS_PERFORMANCE" at bounding box center [637, 62] width 217 height 22
click at [701, 65] on input "6710071_YEES_TATUAPÉ_SUBIR_PEÇAS_PERFORMANCE" at bounding box center [637, 62] width 217 height 22
click at [704, 62] on input "6710071_YEES_TATUAPÉ_SUBIR_PEÇAS_PERFORMANCE" at bounding box center [637, 62] width 217 height 22
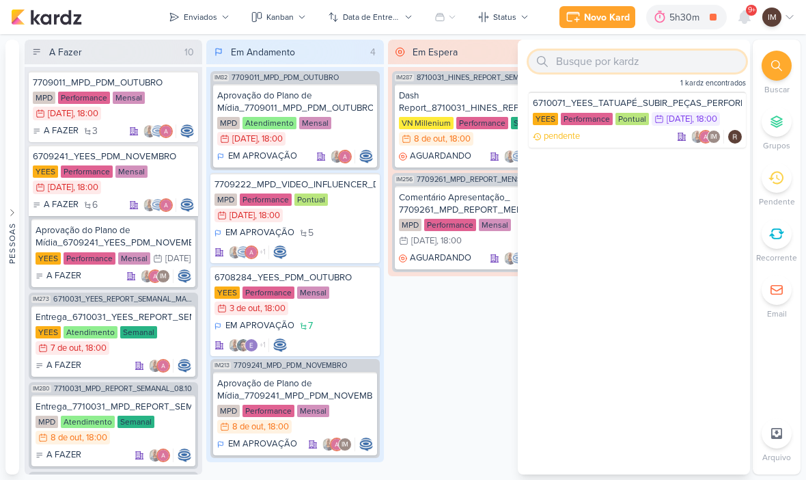
click at [636, 64] on input "text" at bounding box center [637, 62] width 217 height 22
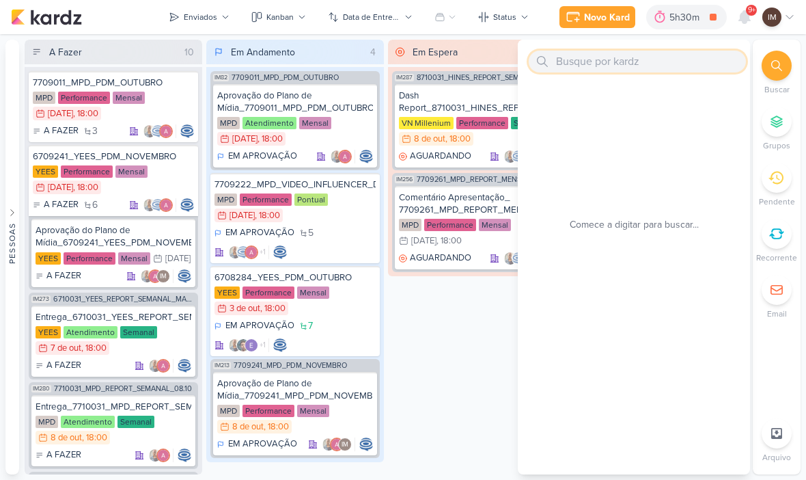
click at [649, 70] on input "text" at bounding box center [637, 62] width 217 height 22
paste input "6710072_YEES_IMPULSIONAMENTO_SEMANAL"
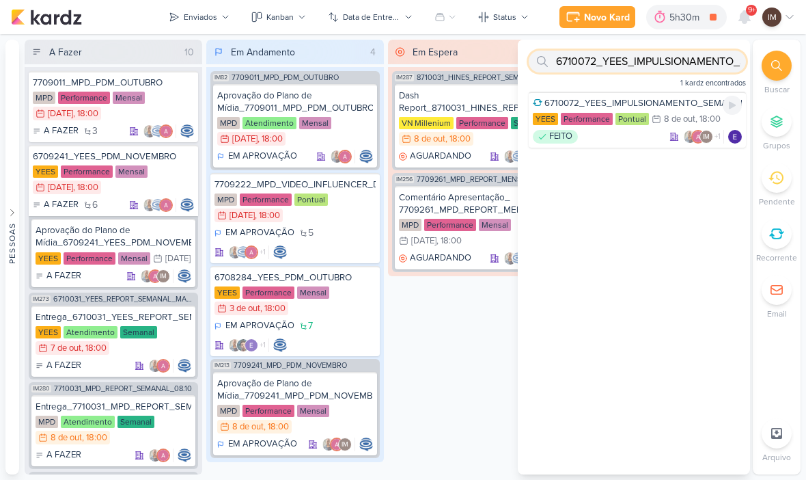
type input "6710072_YEES_IMPULSIONAMENTO_SEMANAL"
click at [622, 138] on div "FEITO IM +1" at bounding box center [637, 137] width 209 height 14
